Goal: Transaction & Acquisition: Register for event/course

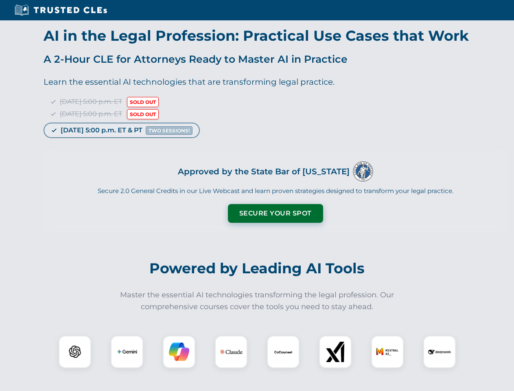
click at [275, 213] on button "Secure Your Spot" at bounding box center [275, 213] width 95 height 19
click at [75, 351] on img at bounding box center [75, 352] width 24 height 24
click at [127, 351] on img at bounding box center [127, 351] width 20 height 20
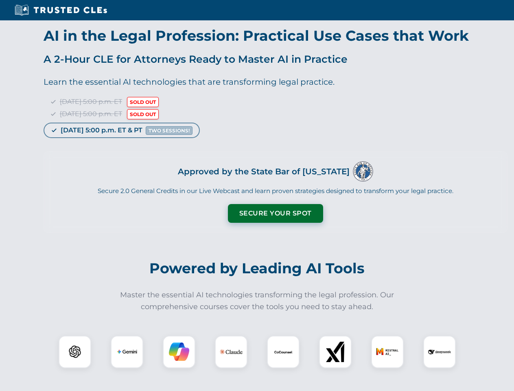
scroll to position [661, 0]
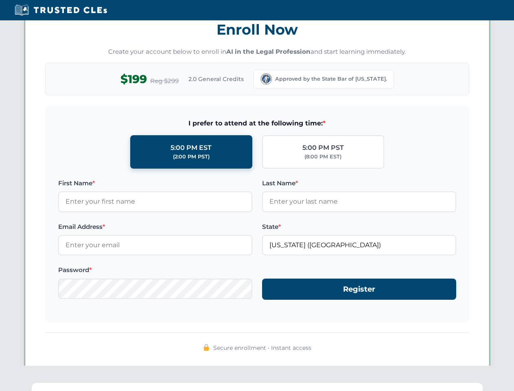
click at [283, 351] on span "Secure enrollment • Instant access" at bounding box center [262, 347] width 98 height 9
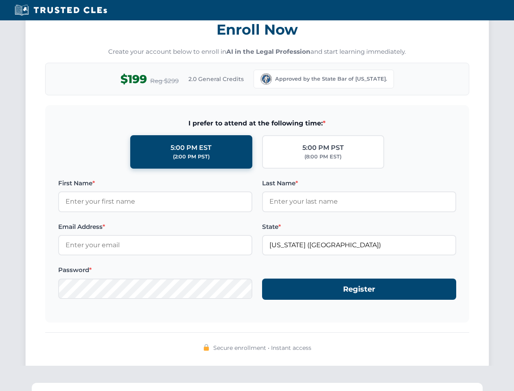
click at [335, 351] on div "Secure enrollment • Instant access" at bounding box center [257, 347] width 424 height 11
click at [387, 351] on div "Secure enrollment • Instant access" at bounding box center [257, 347] width 424 height 11
click at [439, 351] on div "Secure enrollment • Instant access" at bounding box center [257, 347] width 424 height 11
